Goal: Task Accomplishment & Management: Use online tool/utility

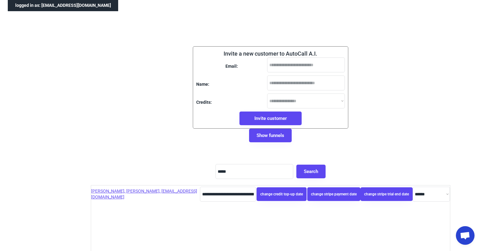
select select "**********"
select select "********"
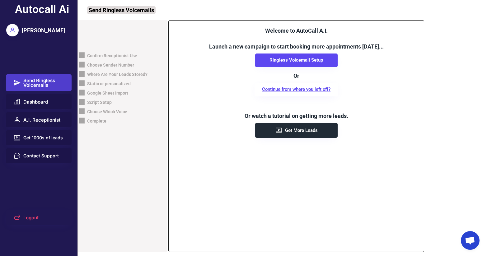
click at [128, 53] on div "Confirm Receptionist Use" at bounding box center [107, 55] width 59 height 9
click at [43, 95] on button "Dashboard" at bounding box center [39, 101] width 66 height 15
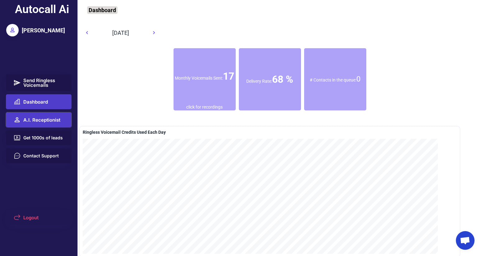
click at [52, 115] on button "A.I. Receptionist" at bounding box center [39, 119] width 66 height 15
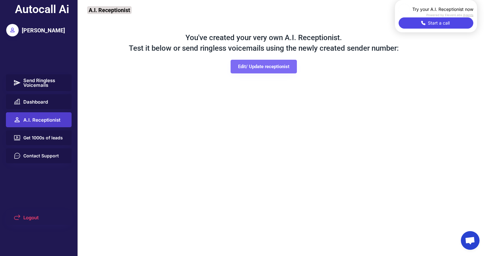
click at [286, 68] on button "Edit/ Update receptionist" at bounding box center [264, 67] width 66 height 14
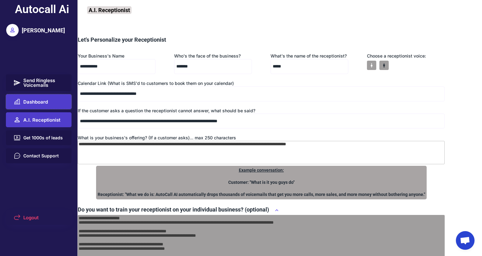
click at [21, 99] on button "Dashboard" at bounding box center [39, 101] width 66 height 15
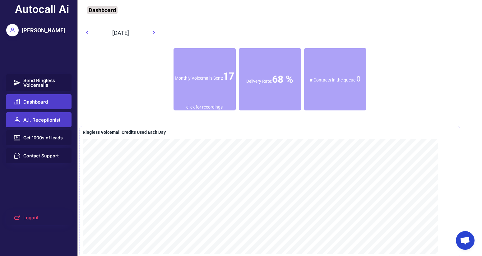
click at [40, 120] on span "A.I. Receptionist" at bounding box center [41, 120] width 37 height 5
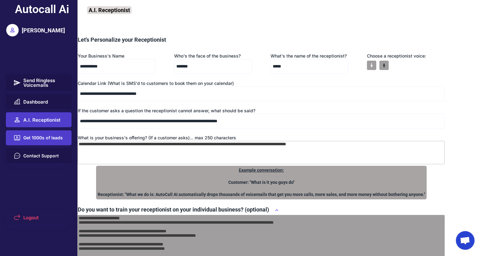
click at [36, 141] on button "Get 1000s of leads" at bounding box center [39, 137] width 66 height 15
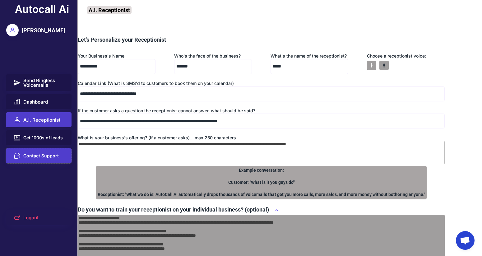
click at [37, 157] on span "Contact Support" at bounding box center [40, 156] width 35 height 4
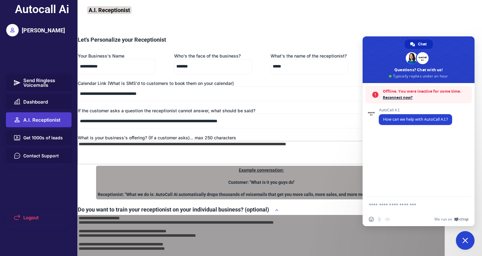
click at [388, 99] on span "Reconnect now?" at bounding box center [426, 98] width 86 height 6
